Goal: Contribute content: Add original content to the website for others to see

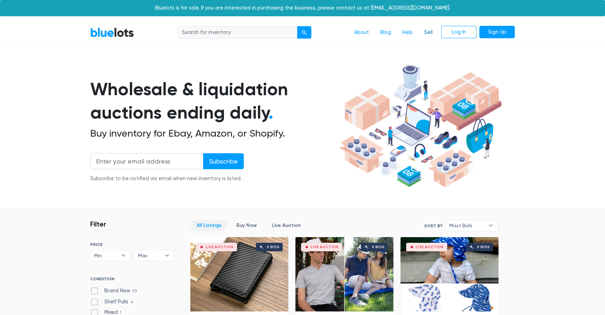
click at [427, 30] on link "Sell" at bounding box center [429, 32] width 20 height 13
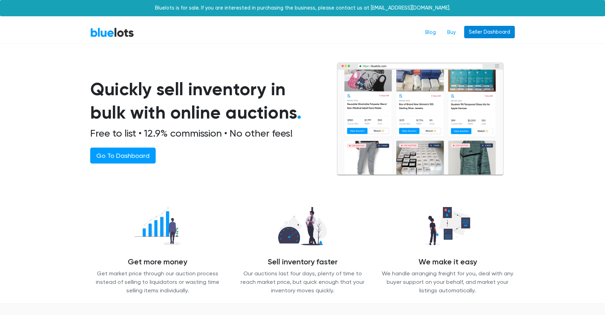
click at [506, 35] on link "Seller Dashboard" at bounding box center [489, 32] width 51 height 13
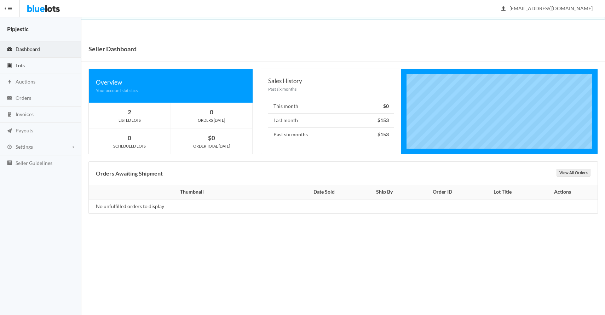
click at [39, 69] on link "Lots" at bounding box center [40, 66] width 81 height 16
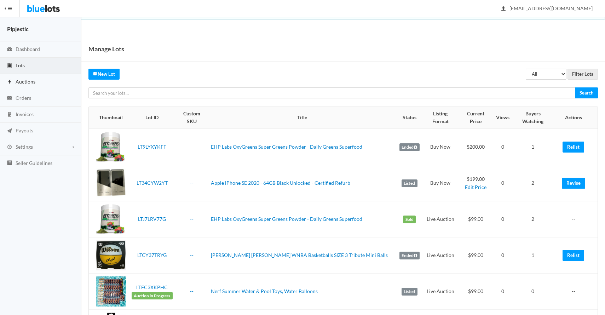
click at [33, 85] on link "Auctions" at bounding box center [40, 82] width 81 height 16
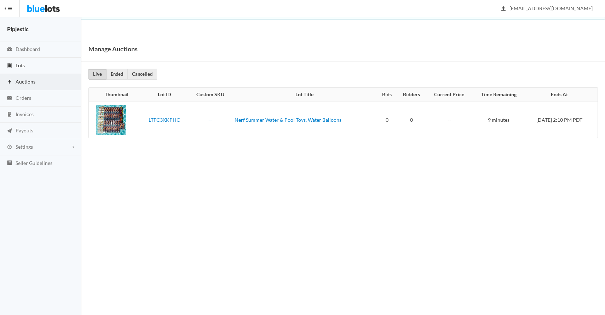
click at [41, 68] on link "Lots" at bounding box center [40, 66] width 81 height 16
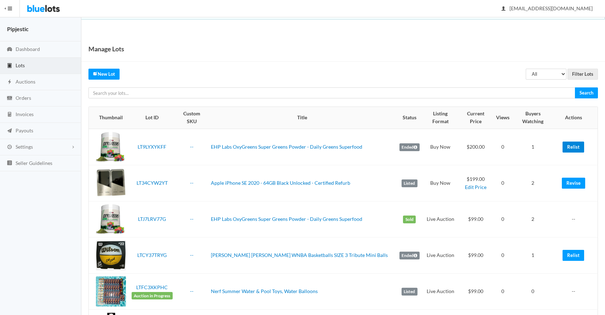
click at [566, 142] on link "Relist" at bounding box center [574, 147] width 22 height 11
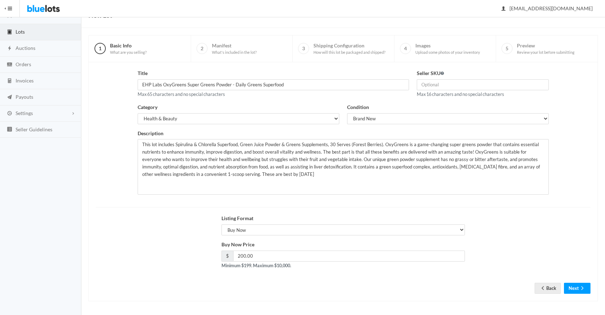
scroll to position [34, 0]
click at [282, 244] on div "Buy Now Price $ 200.00 Minimum $199. Maximum $10,000." at bounding box center [344, 254] width 244 height 29
click at [270, 262] on strong "Minimum $199. Maximum $10,000." at bounding box center [257, 265] width 70 height 6
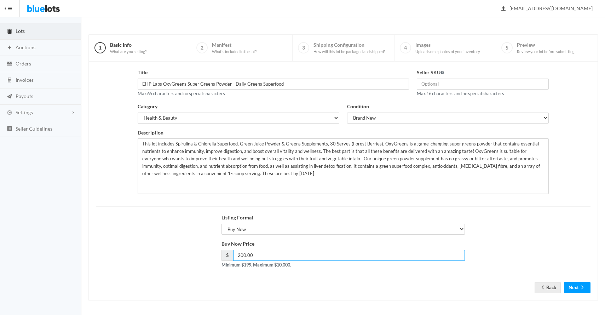
click at [270, 258] on input "200.00" at bounding box center [349, 255] width 232 height 11
type input "199"
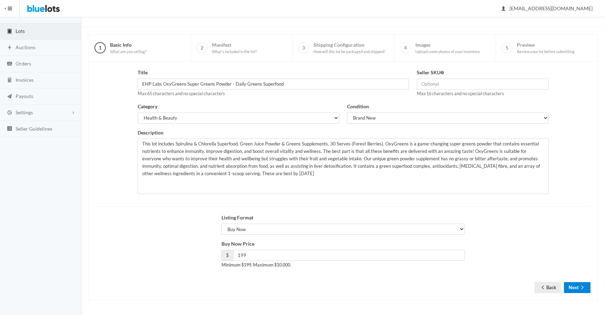
click at [570, 284] on button "Next" at bounding box center [577, 287] width 27 height 11
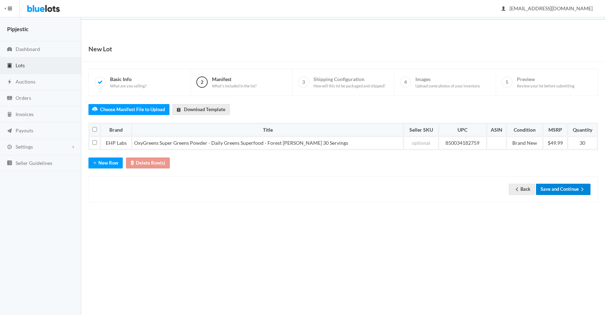
click at [569, 186] on button "Save and Continue" at bounding box center [563, 189] width 55 height 11
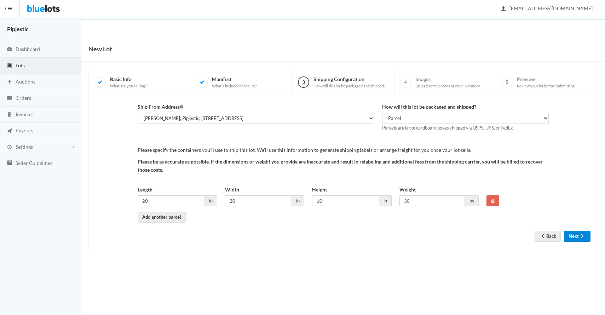
click at [587, 237] on button "Next" at bounding box center [577, 236] width 27 height 11
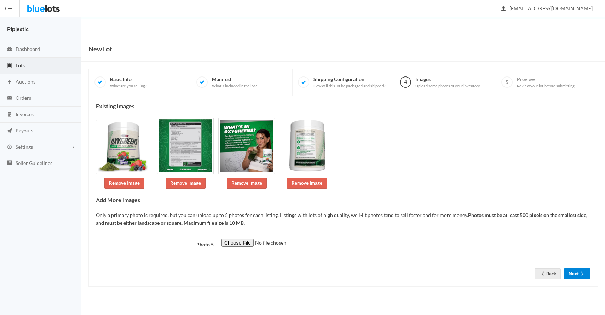
click at [580, 270] on button "Next" at bounding box center [577, 273] width 27 height 11
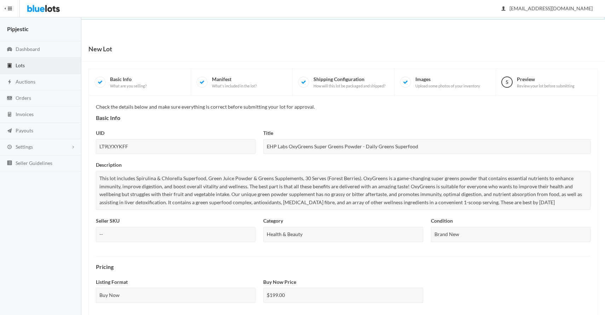
scroll to position [227, 0]
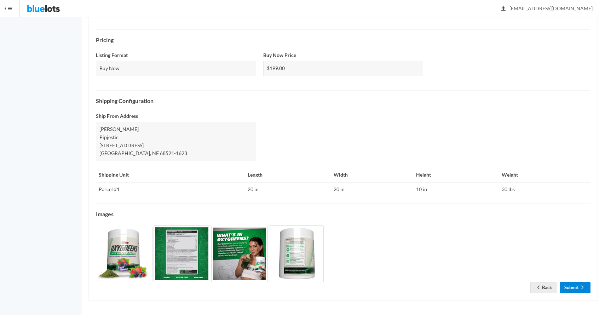
click at [581, 292] on link "Submit" at bounding box center [575, 287] width 31 height 11
